Goal: Transaction & Acquisition: Purchase product/service

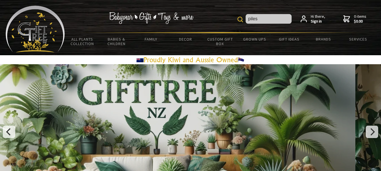
type input "piles"
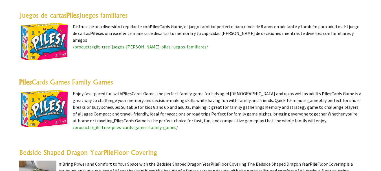
scroll to position [166, 0]
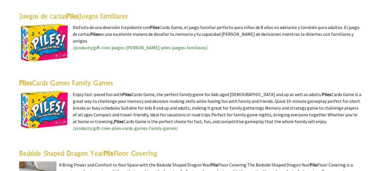
click at [44, 109] on img at bounding box center [44, 109] width 51 height 37
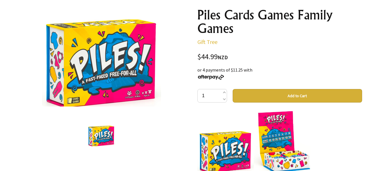
scroll to position [63, 0]
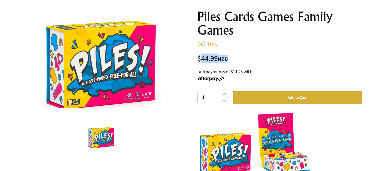
drag, startPoint x: 200, startPoint y: 59, endPoint x: 224, endPoint y: 60, distance: 23.4
click at [224, 60] on div "$44.99 NZD" at bounding box center [279, 59] width 165 height 8
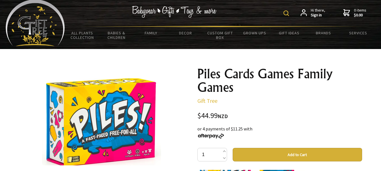
scroll to position [0, 0]
